Goal: Task Accomplishment & Management: Complete application form

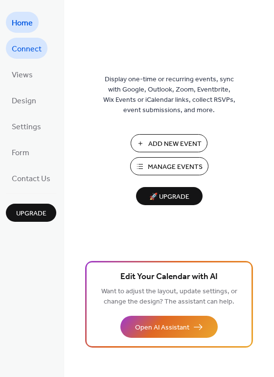
click at [24, 47] on span "Connect" at bounding box center [27, 49] width 30 height 15
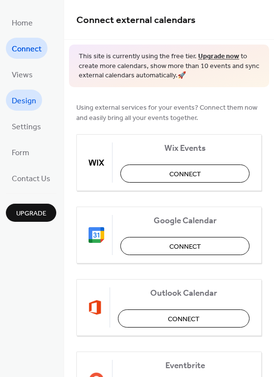
click at [26, 103] on span "Design" at bounding box center [24, 101] width 25 height 15
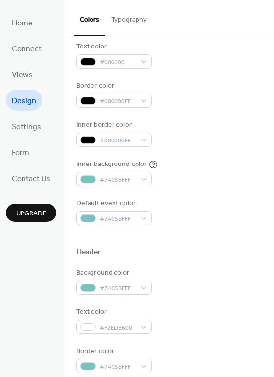
scroll to position [170, 0]
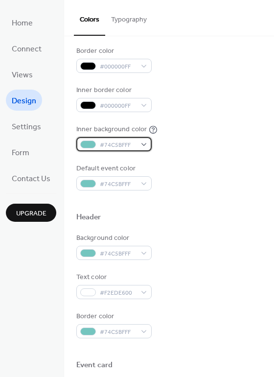
click at [138, 142] on div "#74C5BFFF" at bounding box center [113, 144] width 75 height 14
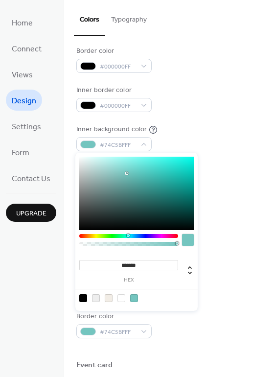
click at [222, 263] on div "Background color #74C5BFFF Text color #F2EDE600 Border color #74C5BFFF" at bounding box center [169, 285] width 186 height 105
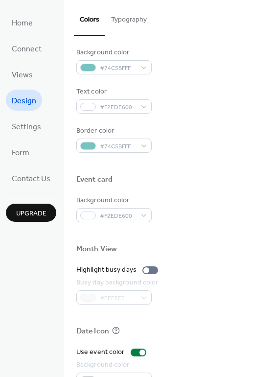
scroll to position [359, 0]
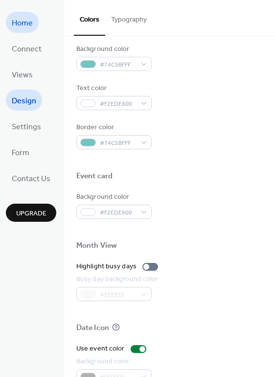
click at [28, 25] on span "Home" at bounding box center [22, 23] width 21 height 15
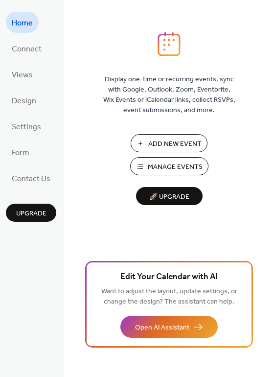
click at [180, 142] on span "Add New Event" at bounding box center [175, 144] width 53 height 10
click at [188, 142] on span "Add New Event" at bounding box center [175, 144] width 53 height 10
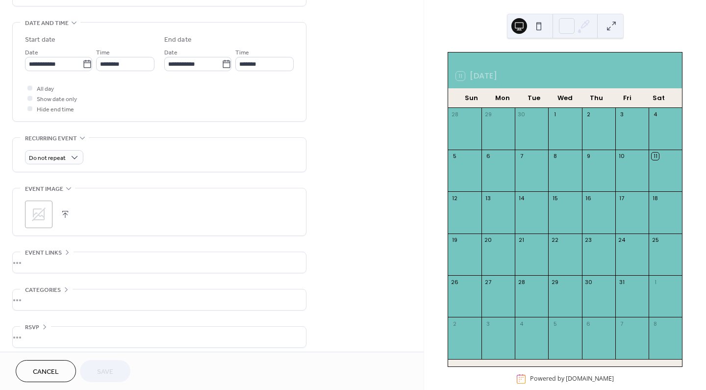
scroll to position [300, 0]
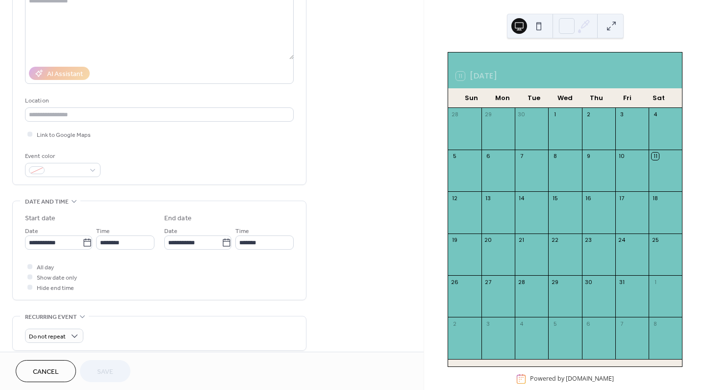
scroll to position [147, 0]
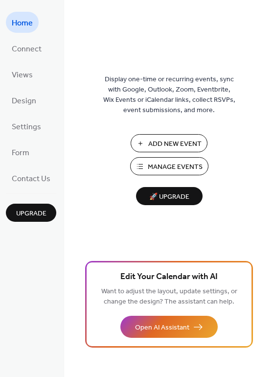
click at [169, 144] on span "Add New Event" at bounding box center [175, 144] width 53 height 10
click at [36, 134] on link "Settings" at bounding box center [26, 126] width 41 height 21
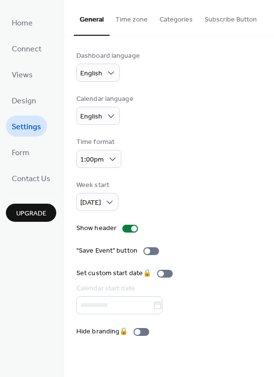
click at [132, 25] on button "Time zone" at bounding box center [132, 17] width 44 height 35
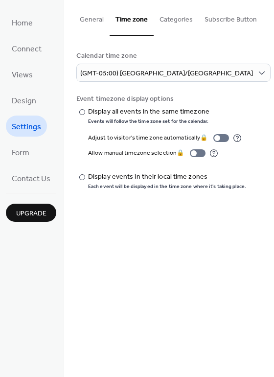
click at [194, 16] on button "Categories" at bounding box center [176, 17] width 45 height 35
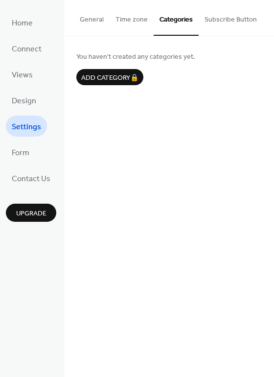
click at [226, 18] on button "Subscribe Button" at bounding box center [231, 17] width 64 height 35
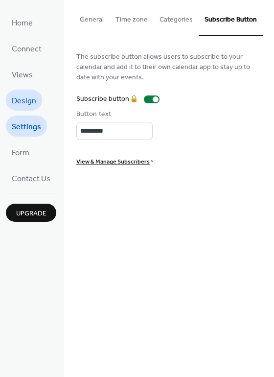
click at [37, 98] on link "Design" at bounding box center [24, 100] width 36 height 21
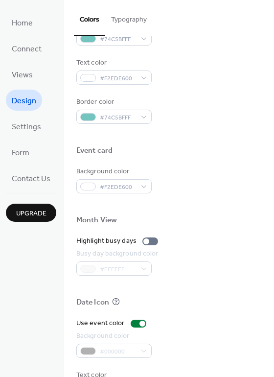
scroll to position [395, 0]
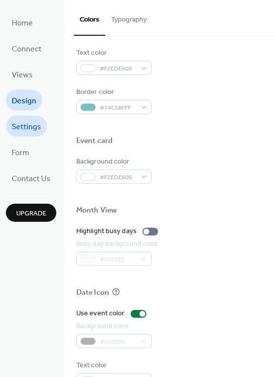
click at [19, 127] on span "Settings" at bounding box center [26, 127] width 29 height 15
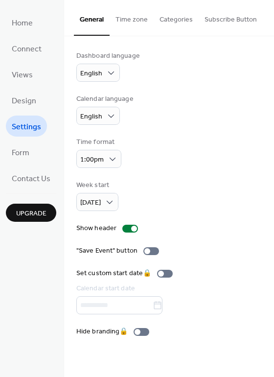
click at [137, 18] on button "Time zone" at bounding box center [132, 17] width 44 height 35
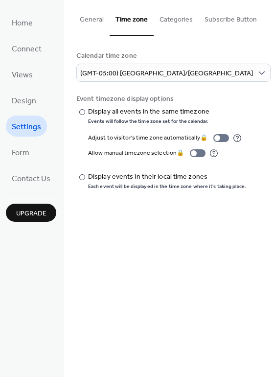
click at [181, 13] on button "Categories" at bounding box center [176, 17] width 45 height 35
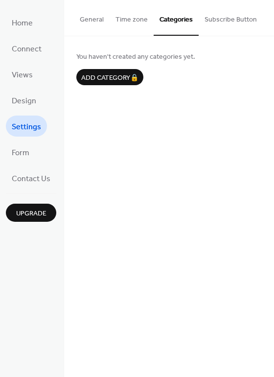
click at [221, 17] on button "Subscribe Button" at bounding box center [231, 17] width 64 height 35
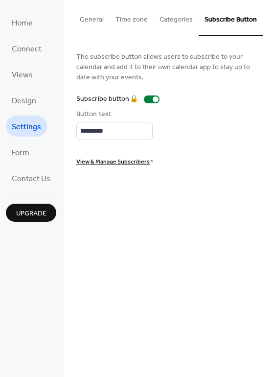
click at [154, 18] on button "Categories" at bounding box center [176, 17] width 45 height 35
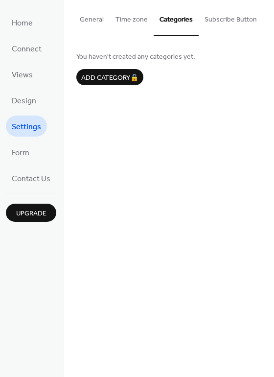
click at [119, 18] on button "Time zone" at bounding box center [132, 17] width 44 height 35
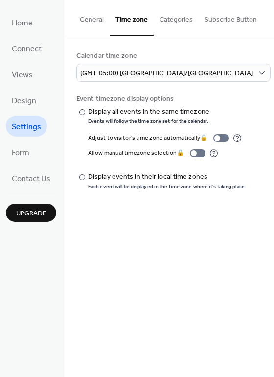
click at [80, 17] on button "General" at bounding box center [92, 17] width 36 height 35
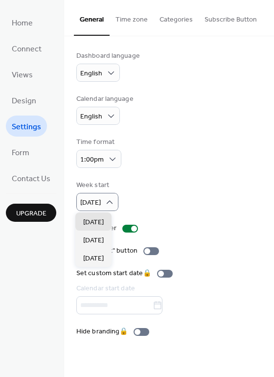
click at [135, 180] on div "Week start Sunday" at bounding box center [169, 195] width 186 height 31
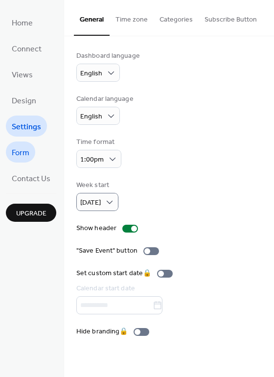
click at [27, 153] on span "Form" at bounding box center [21, 153] width 18 height 15
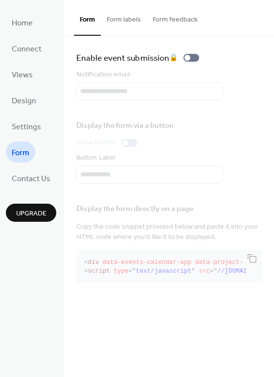
click at [22, 135] on link "Settings" at bounding box center [26, 126] width 41 height 21
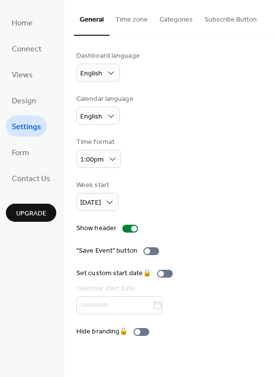
click at [244, 22] on button "Subscribe Button" at bounding box center [231, 17] width 64 height 35
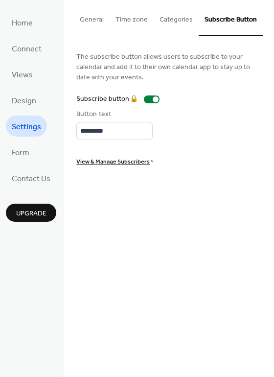
click at [179, 23] on button "Categories" at bounding box center [176, 17] width 45 height 35
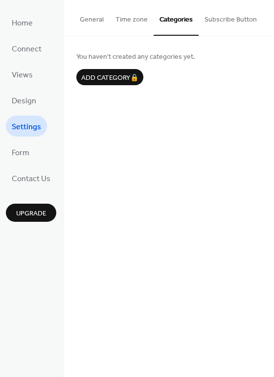
click at [134, 24] on button "Time zone" at bounding box center [132, 17] width 44 height 35
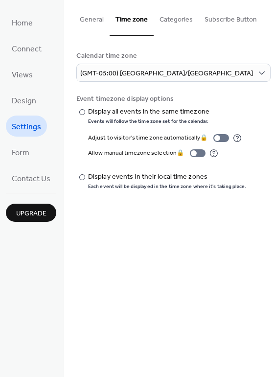
click at [89, 23] on button "General" at bounding box center [92, 17] width 36 height 35
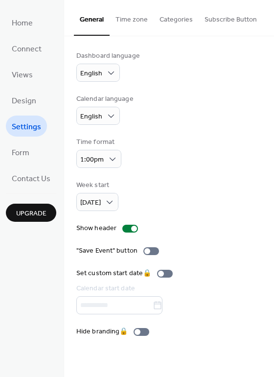
click at [135, 27] on button "Time zone" at bounding box center [132, 17] width 44 height 35
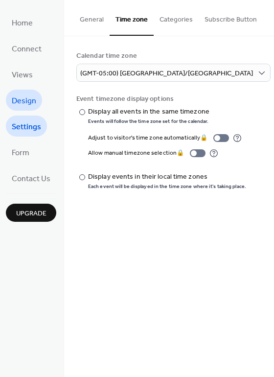
click at [34, 98] on span "Design" at bounding box center [24, 101] width 25 height 15
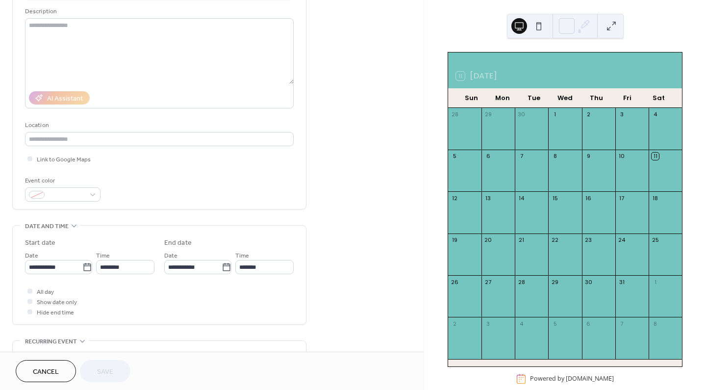
scroll to position [223, 0]
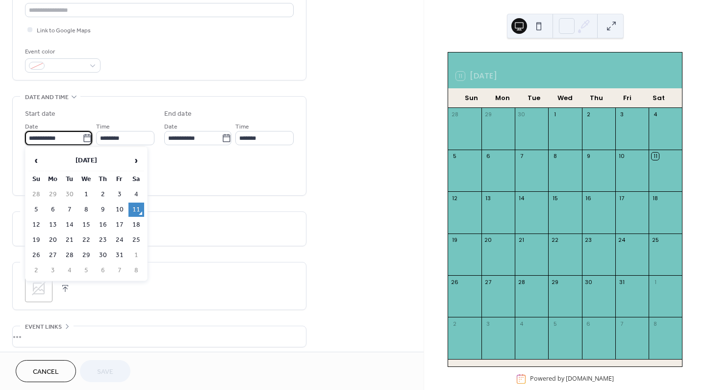
click at [50, 141] on input "**********" at bounding box center [53, 138] width 57 height 14
click at [249, 216] on div "Do not repeat" at bounding box center [159, 229] width 269 height 34
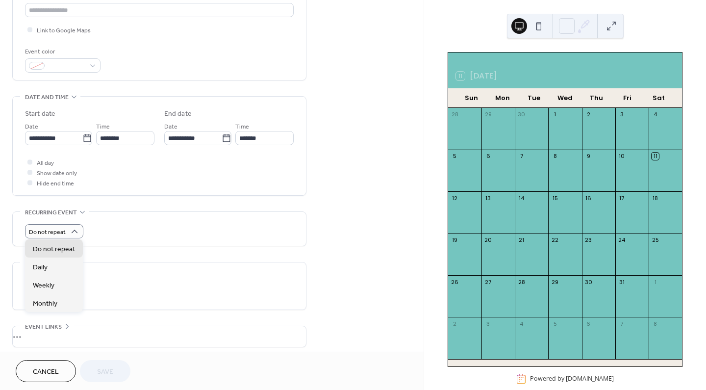
click at [258, 125] on div "Time *******" at bounding box center [264, 133] width 58 height 25
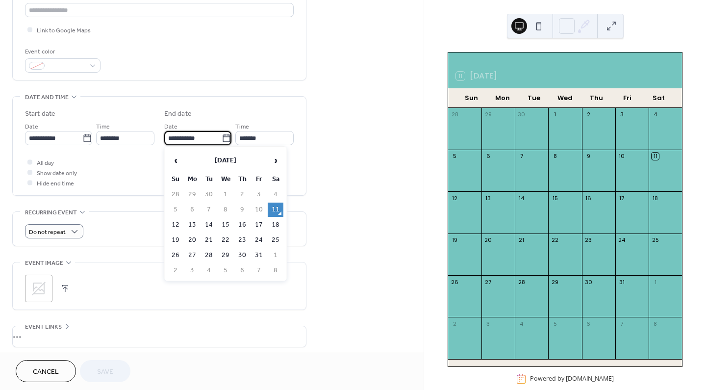
click at [192, 137] on input "**********" at bounding box center [192, 138] width 57 height 14
click at [326, 269] on div "**********" at bounding box center [212, 131] width 424 height 600
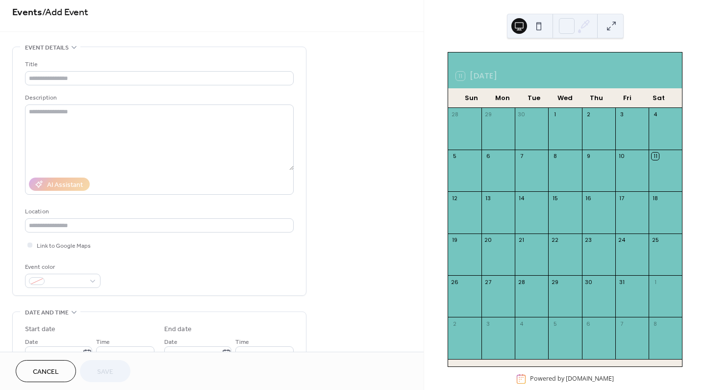
scroll to position [5, 0]
click at [31, 247] on div at bounding box center [29, 247] width 5 height 5
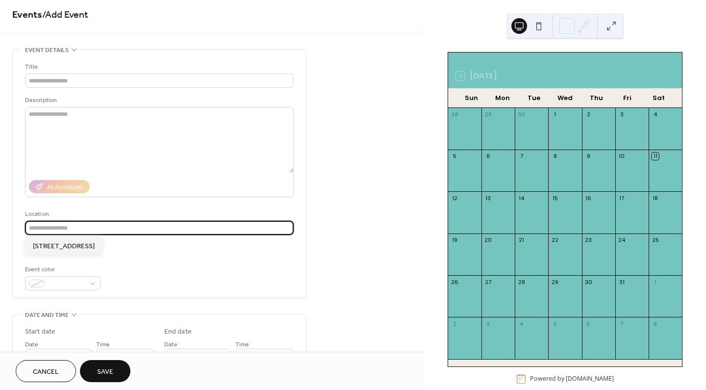
click at [54, 225] on input "text" at bounding box center [159, 228] width 269 height 14
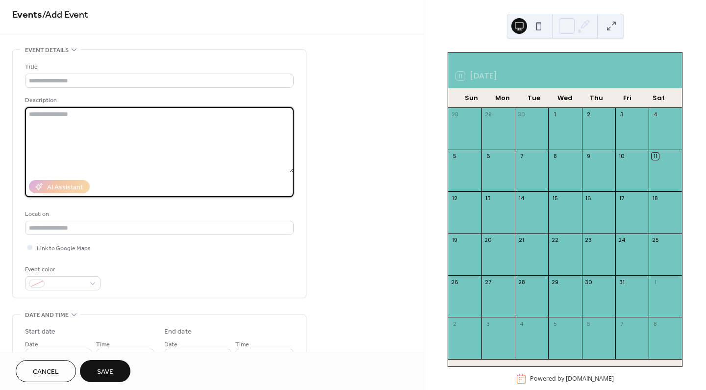
click at [67, 111] on textarea at bounding box center [159, 140] width 269 height 66
click at [74, 77] on input "text" at bounding box center [159, 81] width 269 height 14
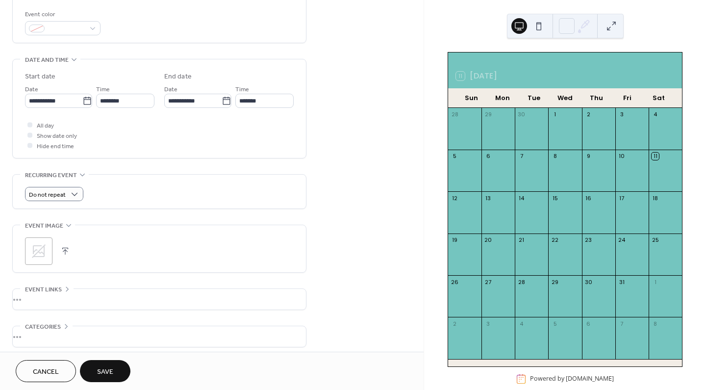
scroll to position [300, 0]
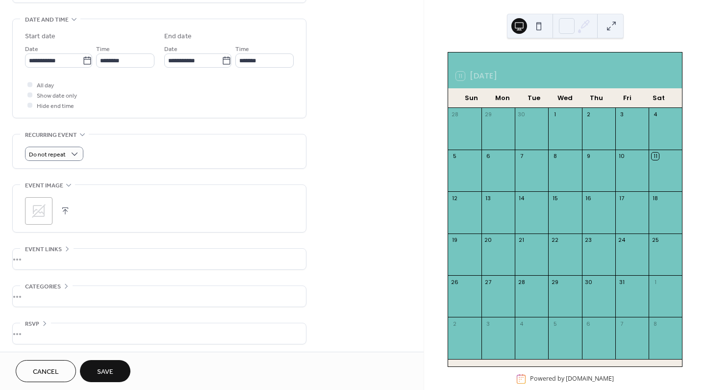
click at [36, 324] on div "•••" at bounding box center [159, 333] width 293 height 21
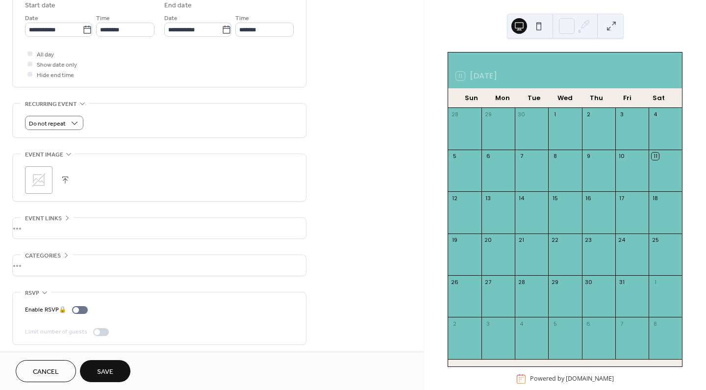
click at [55, 261] on div "•••" at bounding box center [159, 265] width 293 height 21
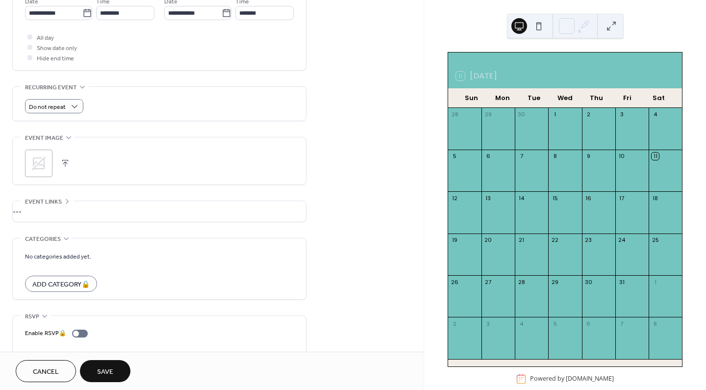
scroll to position [351, 0]
click at [63, 200] on div "•••" at bounding box center [159, 208] width 293 height 21
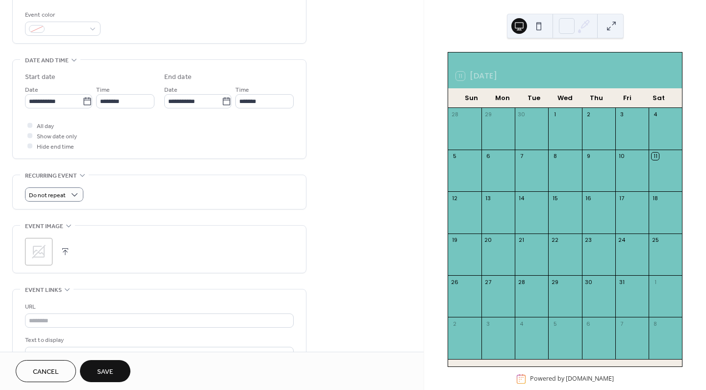
scroll to position [248, 0]
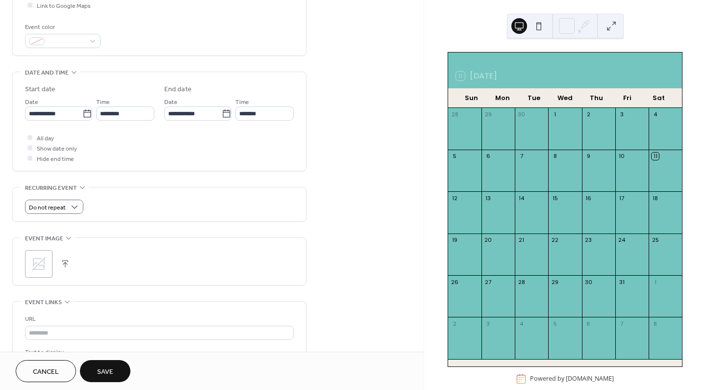
click at [532, 24] on button at bounding box center [539, 26] width 16 height 16
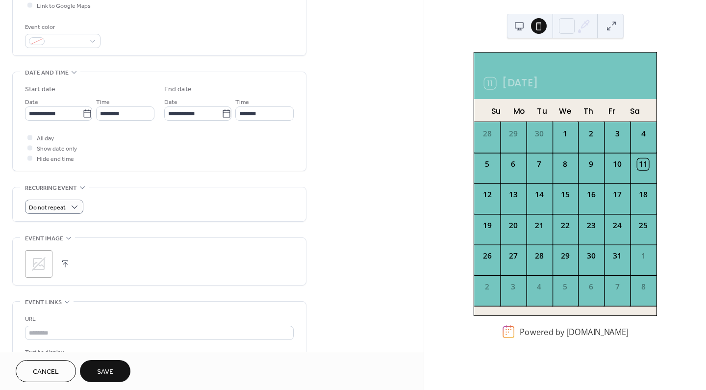
click at [516, 26] on button at bounding box center [519, 26] width 16 height 16
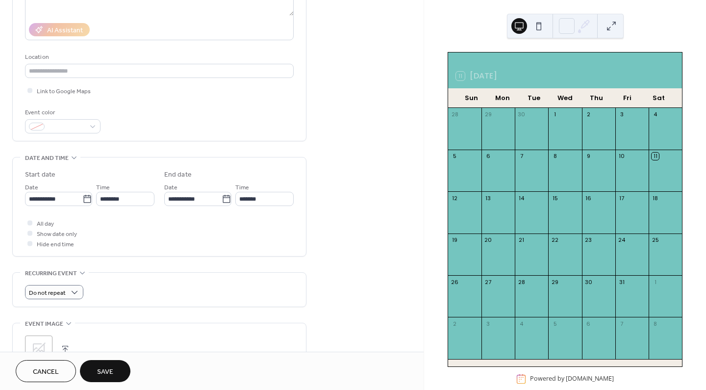
scroll to position [0, 0]
